Goal: Information Seeking & Learning: Compare options

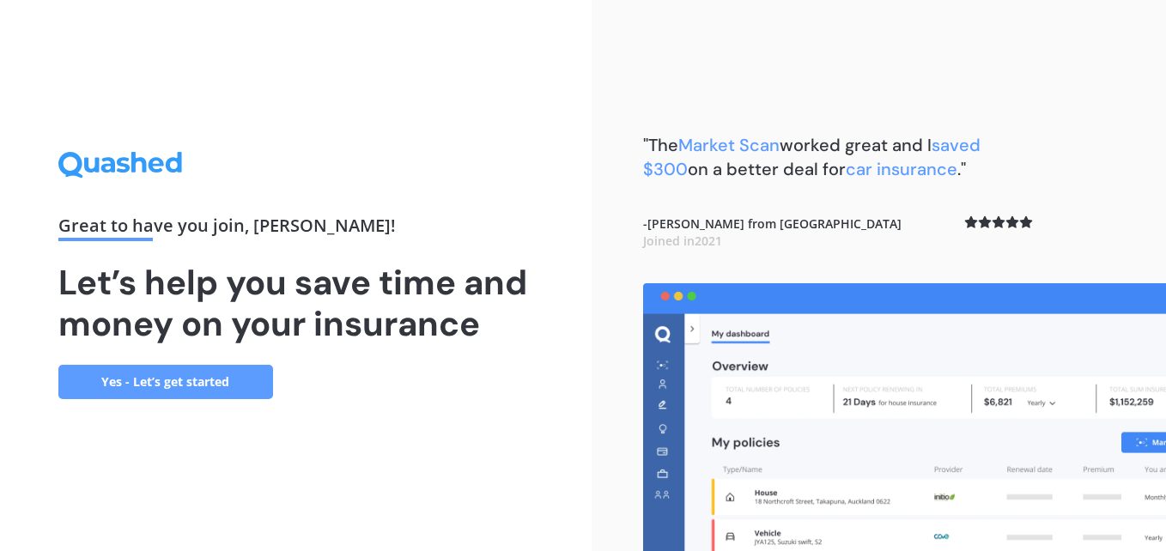
click at [140, 380] on link "Yes - Let’s get started" at bounding box center [165, 382] width 215 height 34
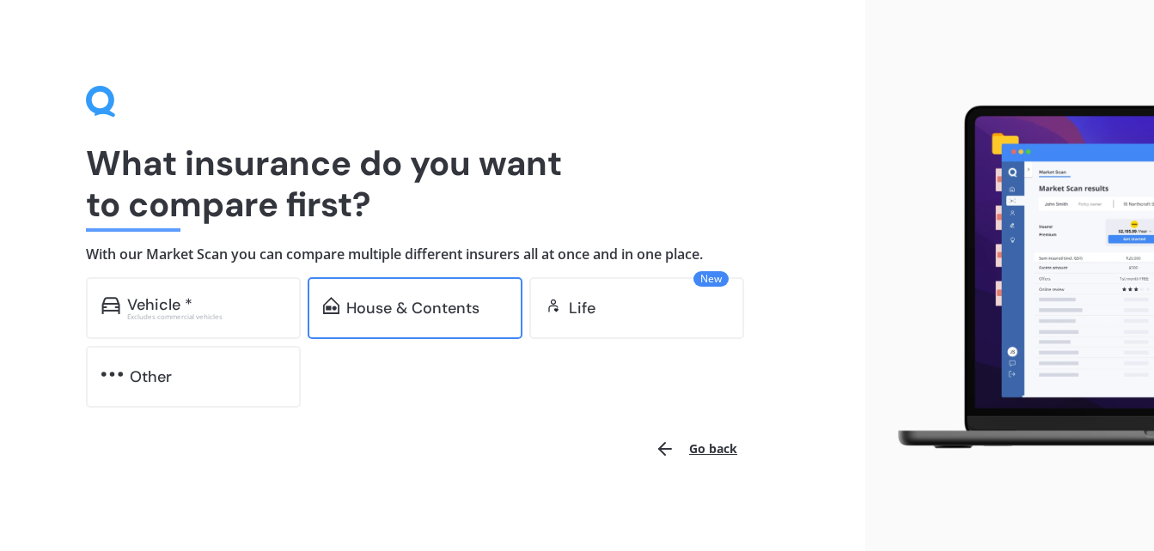
click at [405, 320] on div "House & Contents" at bounding box center [415, 308] width 215 height 62
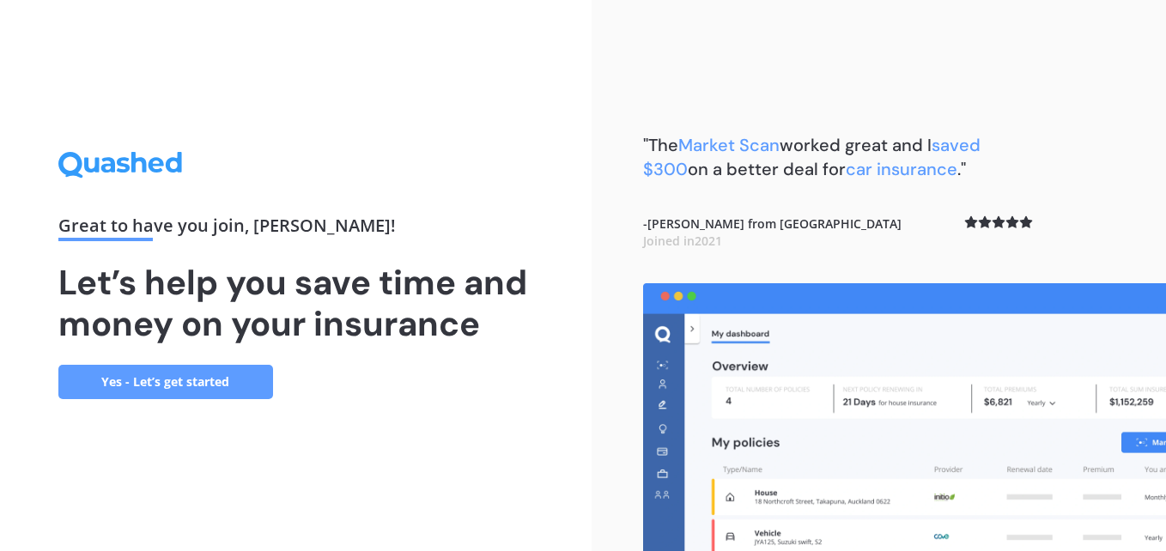
click at [164, 392] on link "Yes - Let’s get started" at bounding box center [165, 382] width 215 height 34
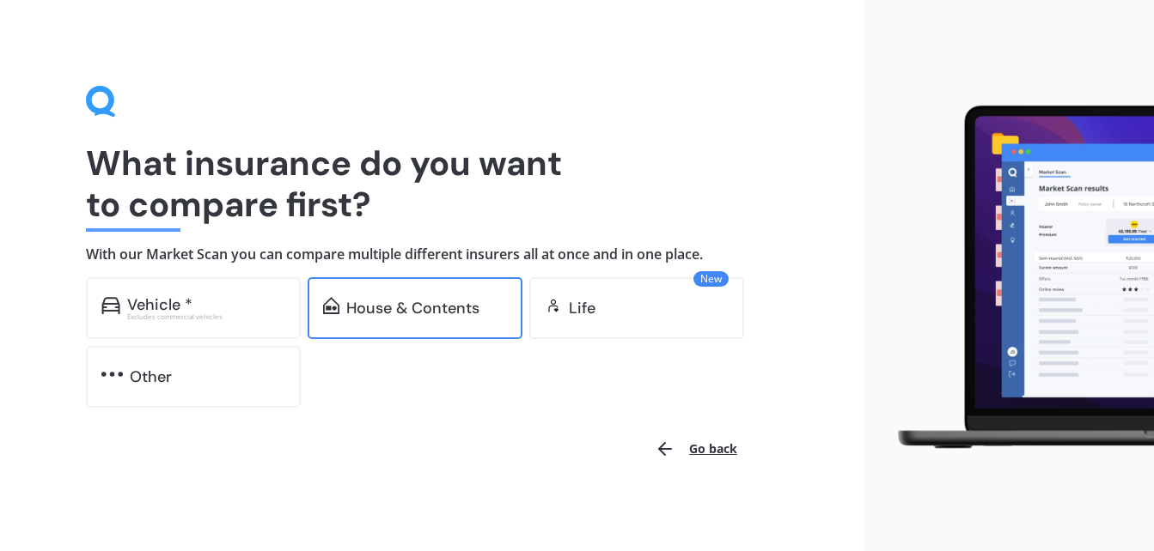
click at [446, 320] on div "House & Contents" at bounding box center [415, 308] width 215 height 62
